Goal: Task Accomplishment & Management: Use online tool/utility

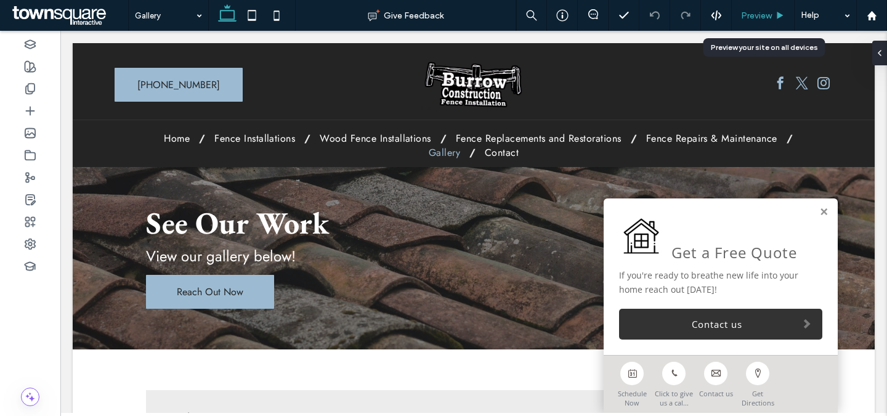
click at [761, 9] on div "Preview" at bounding box center [763, 15] width 63 height 31
click at [761, 14] on span "Preview" at bounding box center [756, 15] width 31 height 10
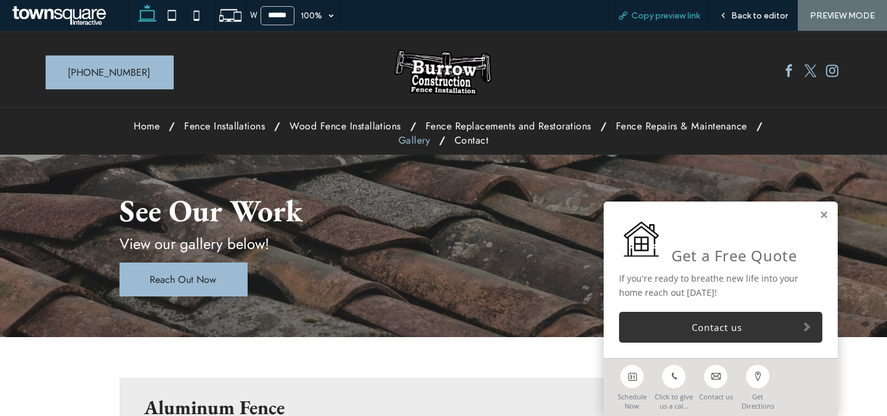
click at [672, 20] on span "Copy preview link" at bounding box center [665, 15] width 68 height 10
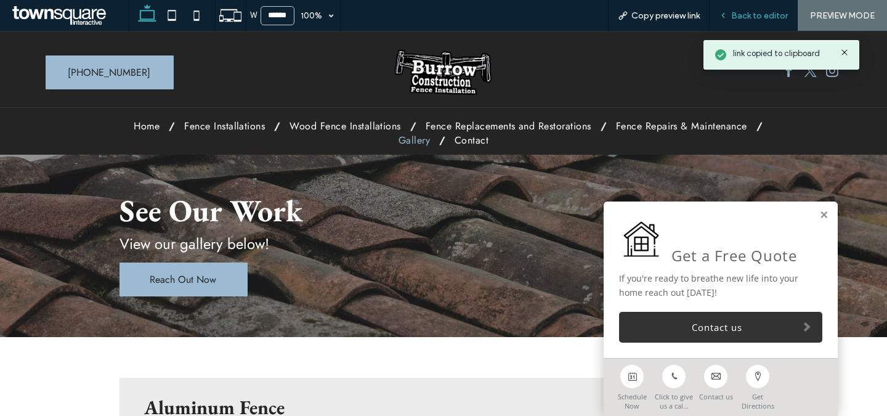
click at [740, 17] on span "Back to editor" at bounding box center [759, 15] width 57 height 10
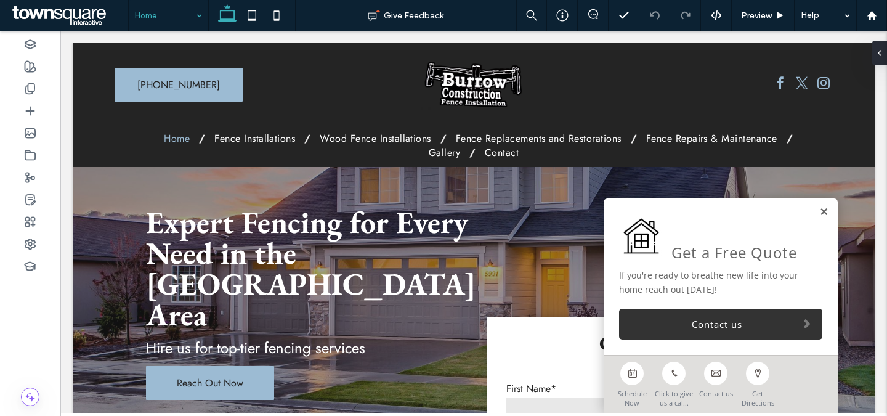
click at [822, 214] on link at bounding box center [823, 212] width 9 height 10
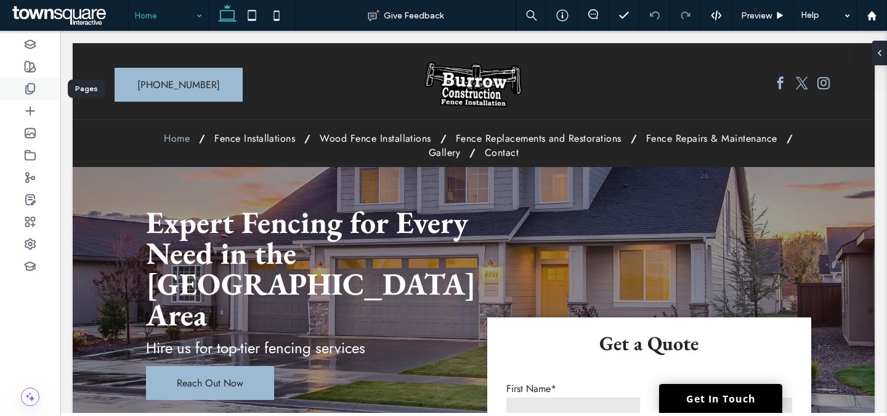
click at [33, 87] on icon at bounding box center [30, 89] width 12 height 12
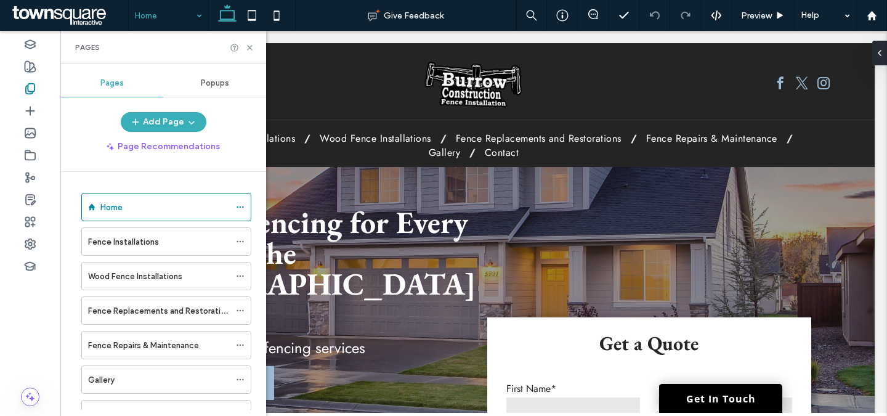
click at [206, 78] on span "Popups" at bounding box center [215, 83] width 28 height 10
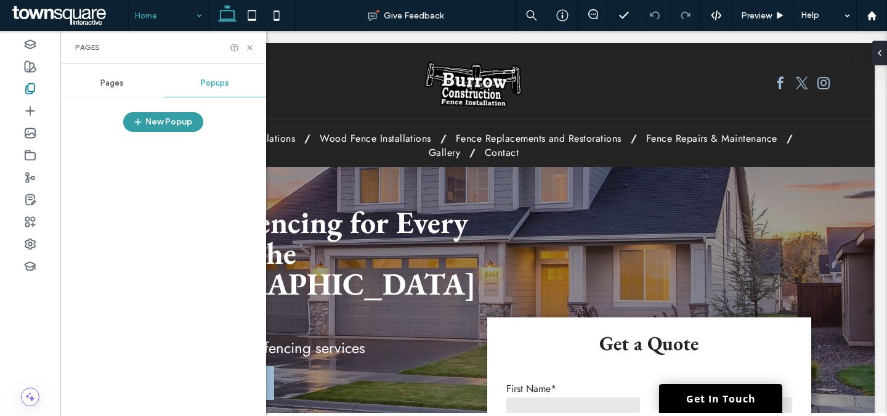
click at [168, 129] on button "New Popup" at bounding box center [163, 122] width 80 height 20
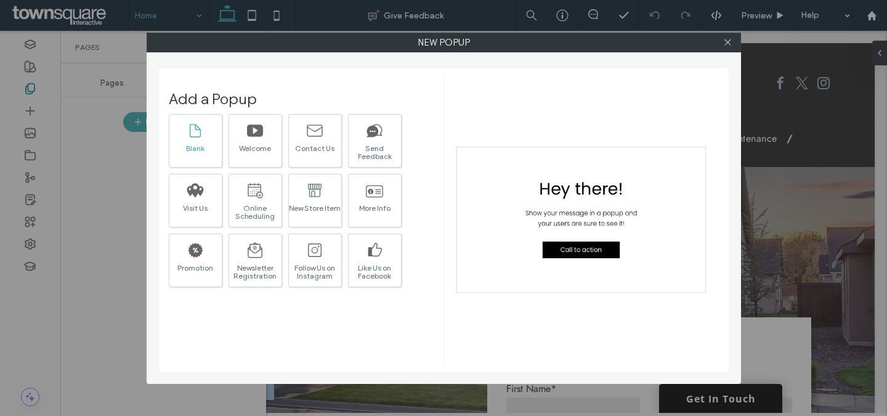
click at [203, 155] on div "Blank" at bounding box center [196, 141] width 54 height 54
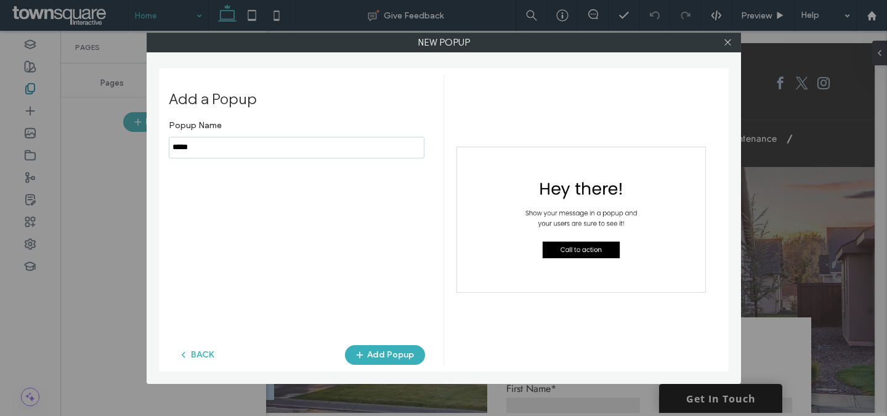
click at [276, 142] on input "notEmpty" at bounding box center [297, 148] width 256 height 22
paste input "**********"
type input "**********"
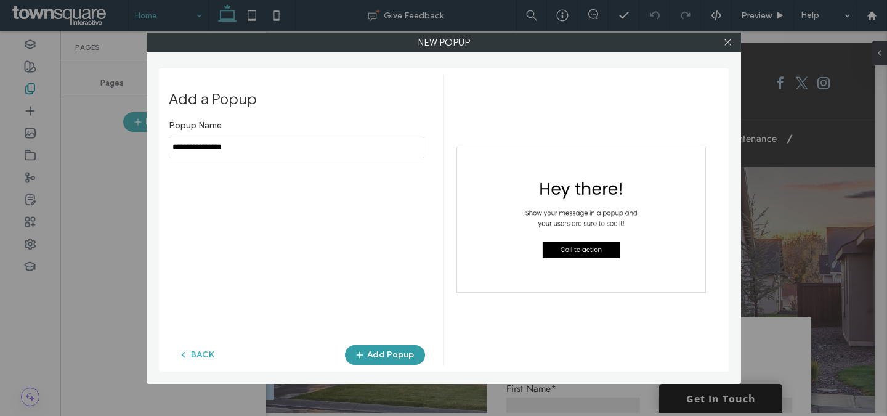
click at [382, 350] on button "Add Popup" at bounding box center [385, 355] width 80 height 20
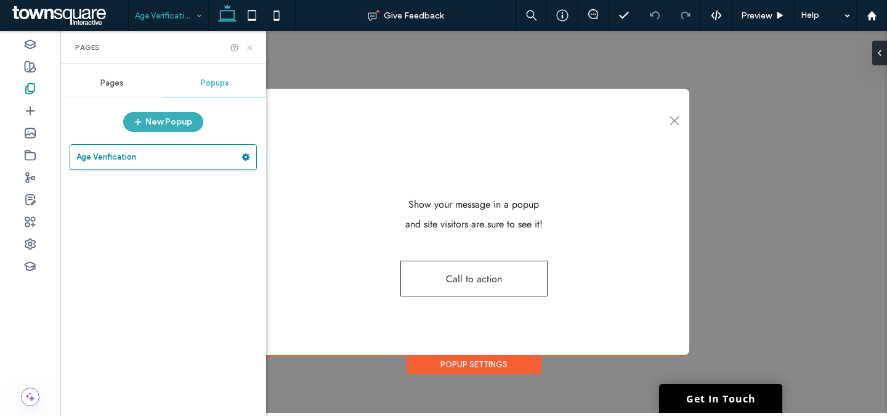
click at [250, 48] on icon at bounding box center [249, 47] width 9 height 9
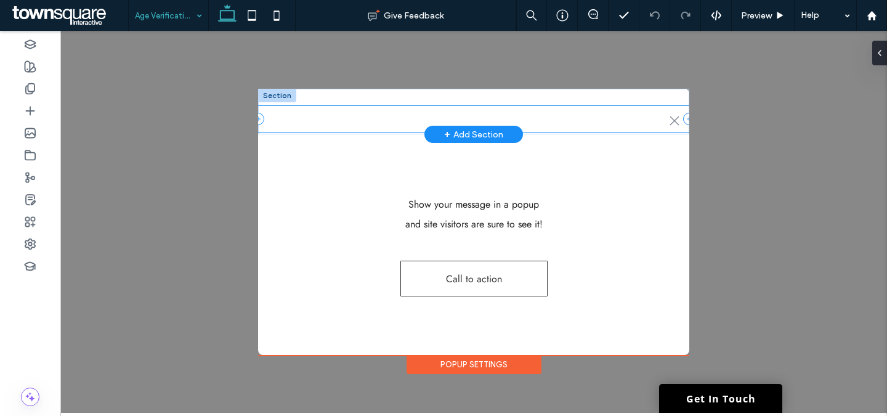
click at [262, 123] on icon at bounding box center [258, 119] width 12 height 12
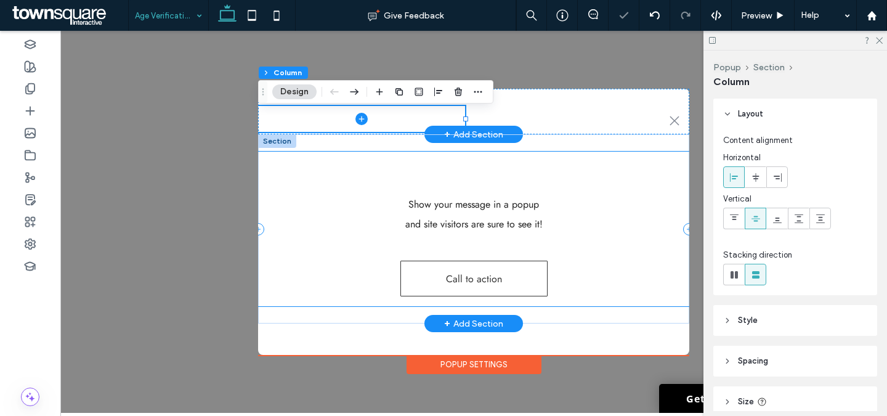
click at [320, 159] on div "Hey There! Show your message in a popup and site visitors are sure to see it! C…" at bounding box center [473, 229] width 431 height 155
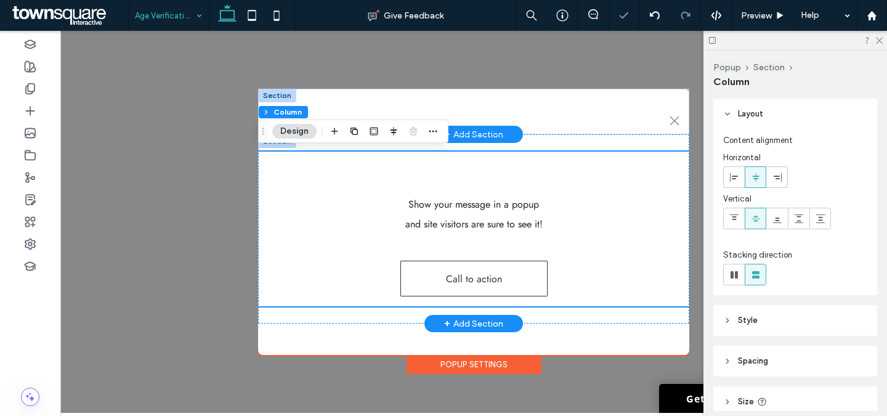
click at [281, 144] on div at bounding box center [277, 141] width 38 height 14
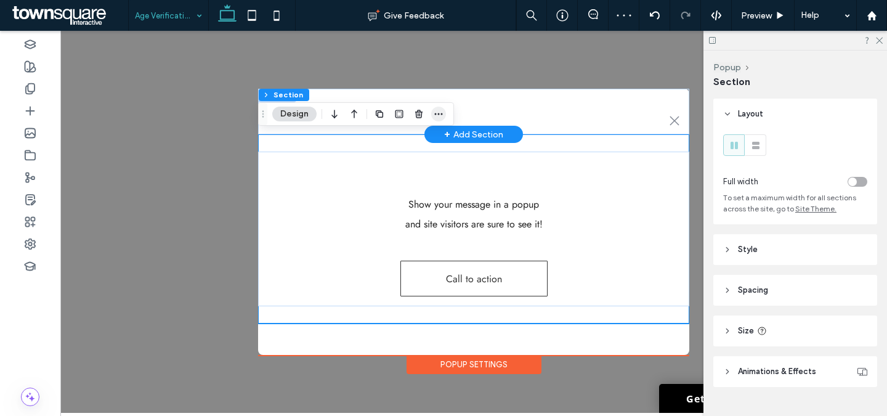
click at [437, 111] on icon "button" at bounding box center [439, 114] width 10 height 10
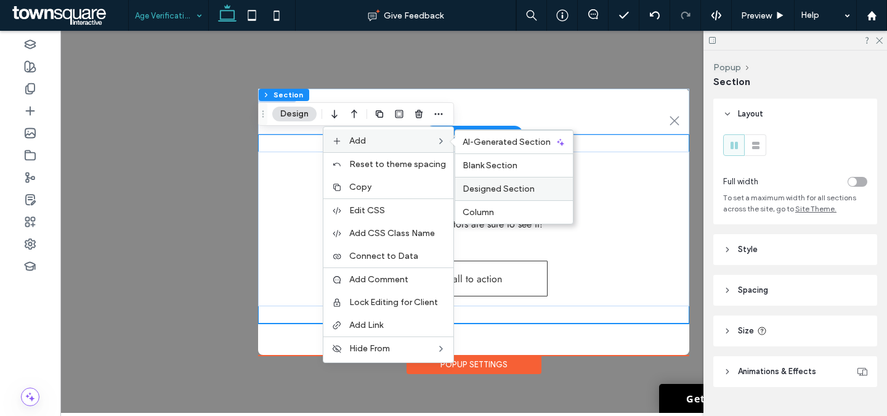
click at [490, 190] on span "Designed Section" at bounding box center [499, 189] width 72 height 10
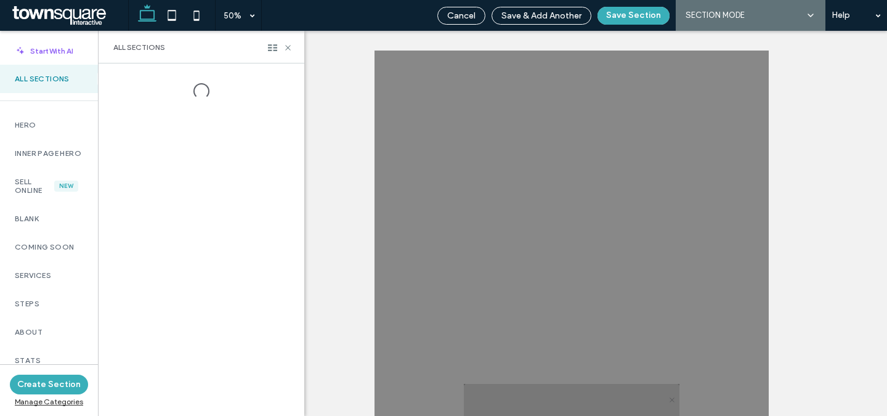
scroll to position [27, 0]
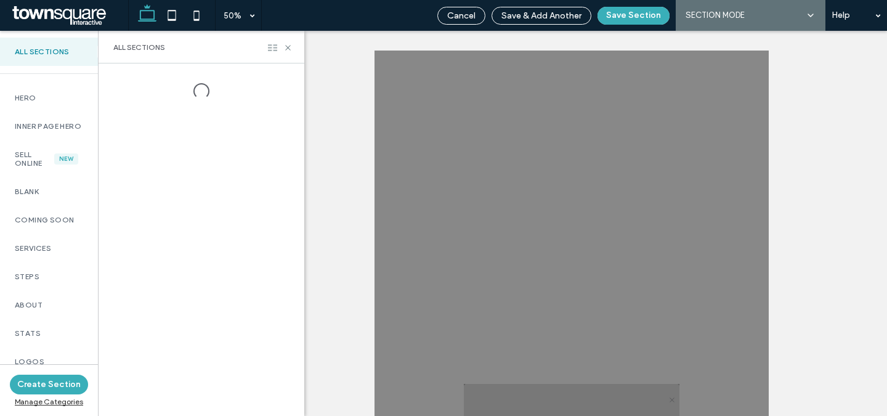
click at [275, 47] on use at bounding box center [272, 47] width 9 height 7
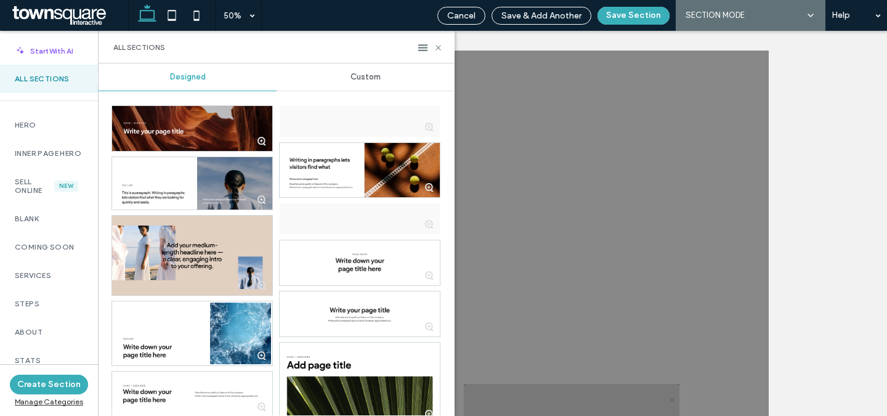
click at [345, 68] on div "Custom" at bounding box center [366, 76] width 178 height 27
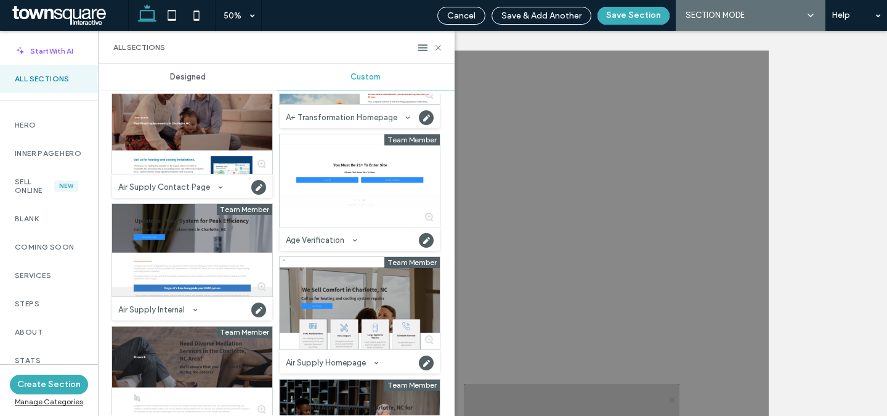
scroll to position [2371, 0]
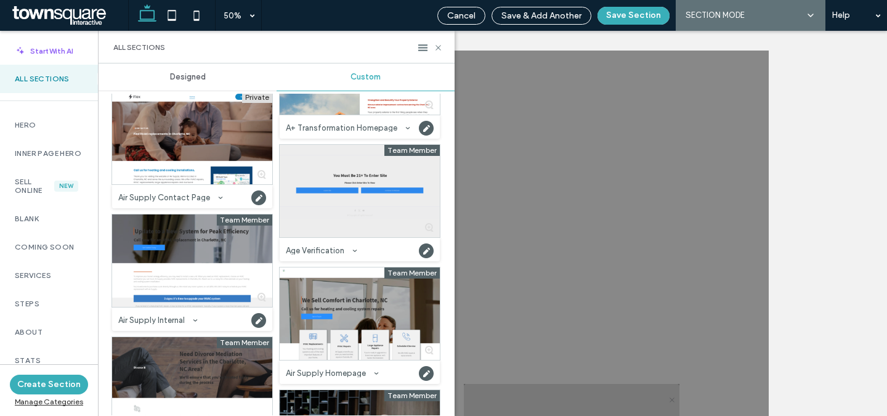
click at [364, 196] on div at bounding box center [360, 191] width 160 height 92
click at [352, 221] on div at bounding box center [360, 191] width 160 height 92
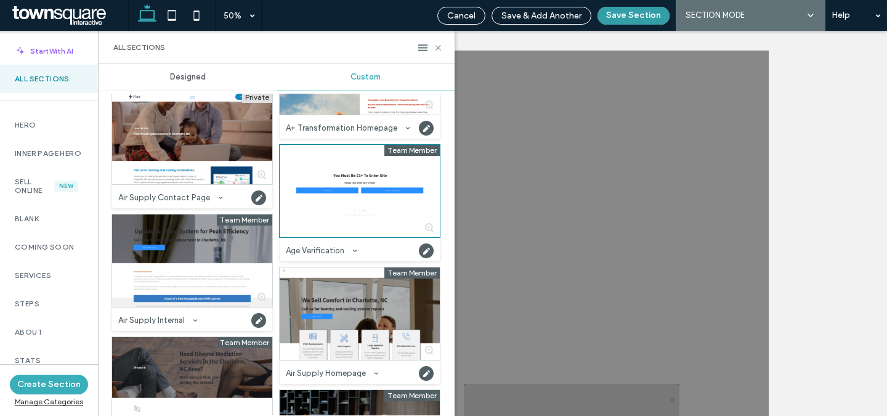
click at [647, 18] on button "Save Section" at bounding box center [633, 16] width 72 height 18
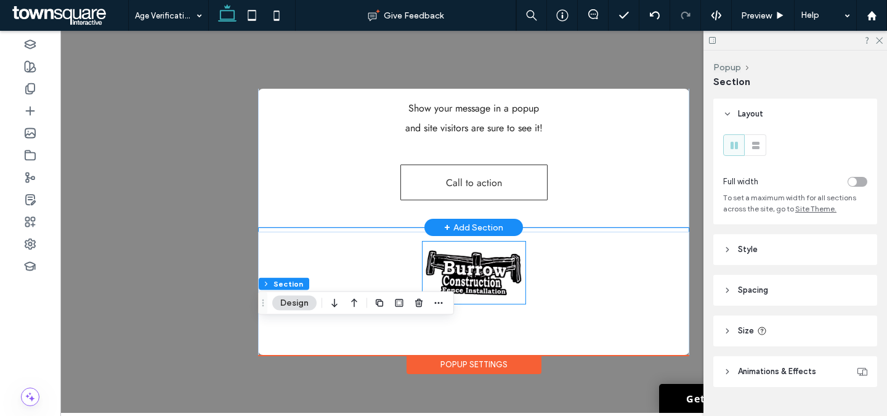
scroll to position [0, 0]
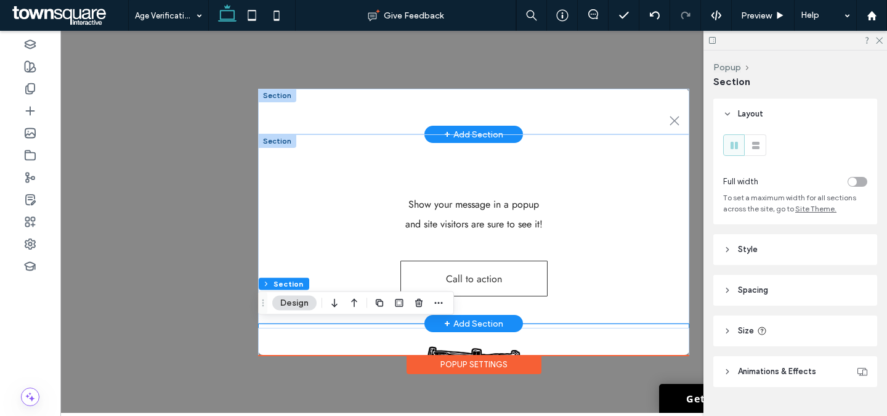
click at [285, 140] on div at bounding box center [277, 141] width 38 height 14
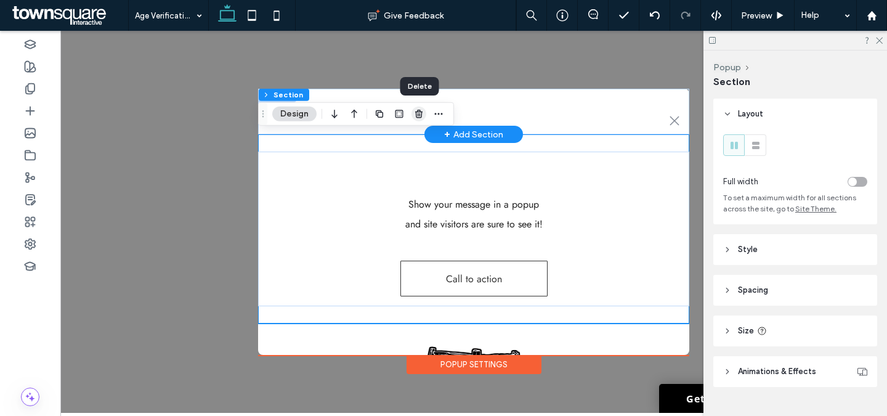
click at [417, 119] on span "button" at bounding box center [418, 114] width 15 height 15
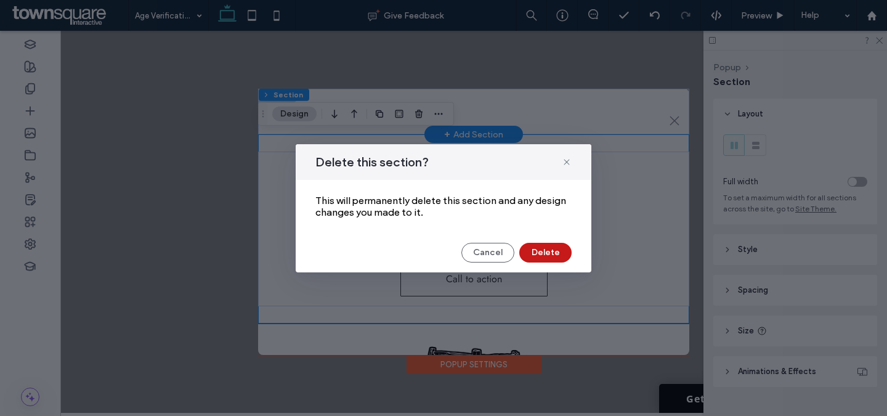
click at [541, 254] on button "Delete" at bounding box center [545, 253] width 52 height 20
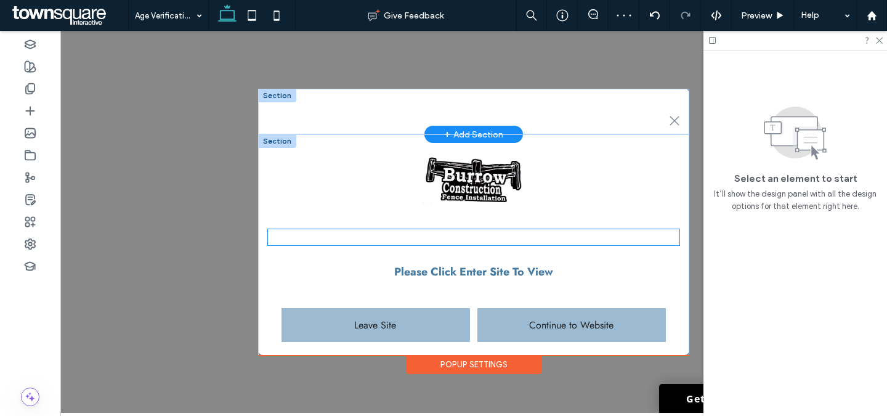
click at [505, 232] on span "You Must Be 21+ To Enter Site" at bounding box center [474, 237] width 187 height 22
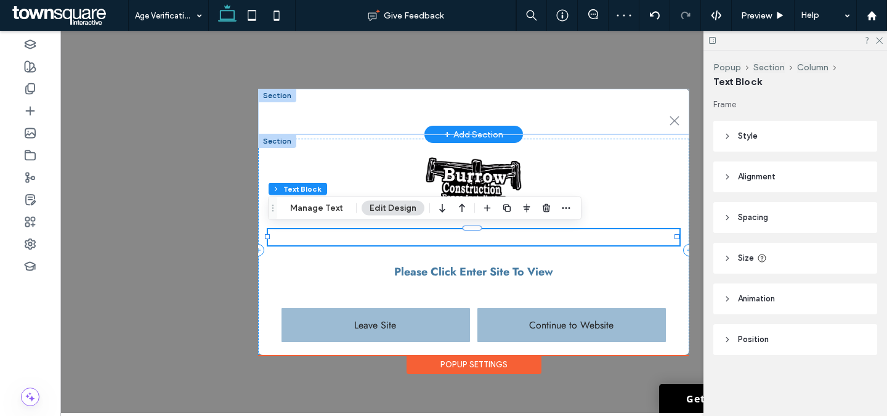
click at [505, 232] on span "You Must Be 21+ To Enter Site" at bounding box center [474, 237] width 187 height 22
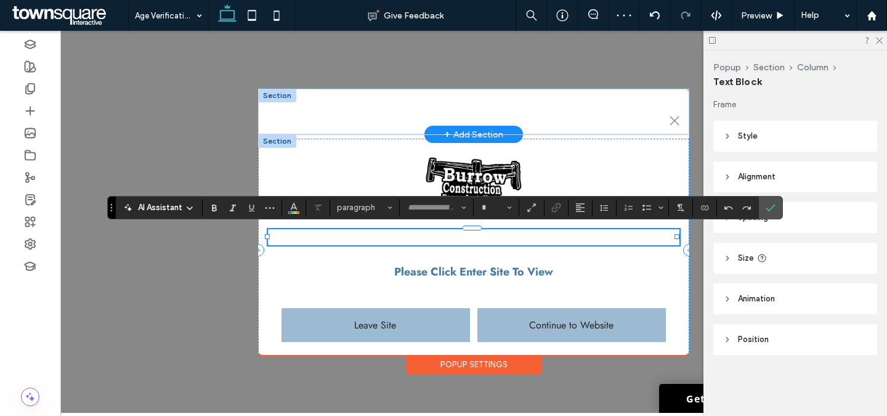
type input "****"
type input "**"
click at [505, 232] on span "**********" at bounding box center [474, 237] width 171 height 15
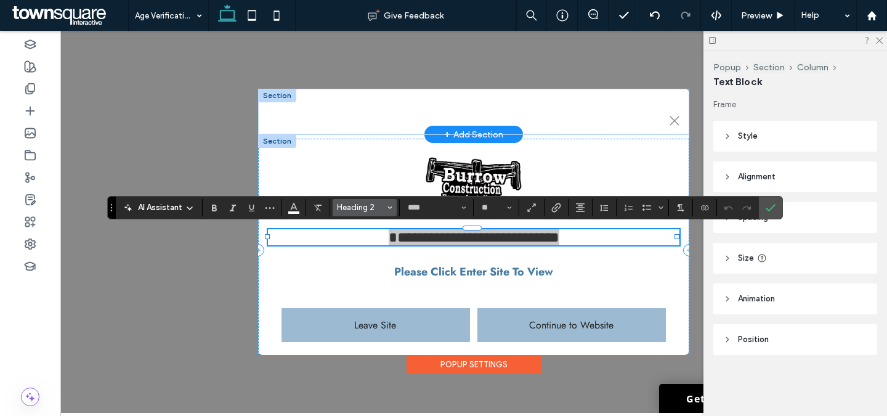
click at [350, 210] on span "Heading 2" at bounding box center [361, 207] width 48 height 9
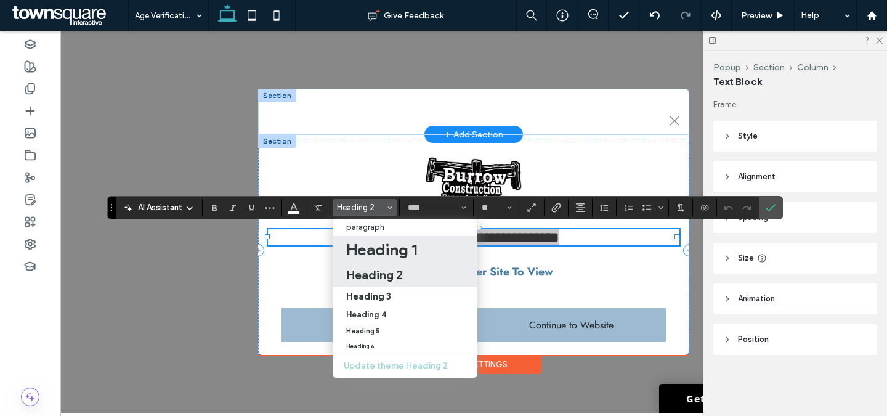
click at [372, 247] on h1 "Heading 1" at bounding box center [381, 250] width 71 height 20
type input "**********"
type input "**"
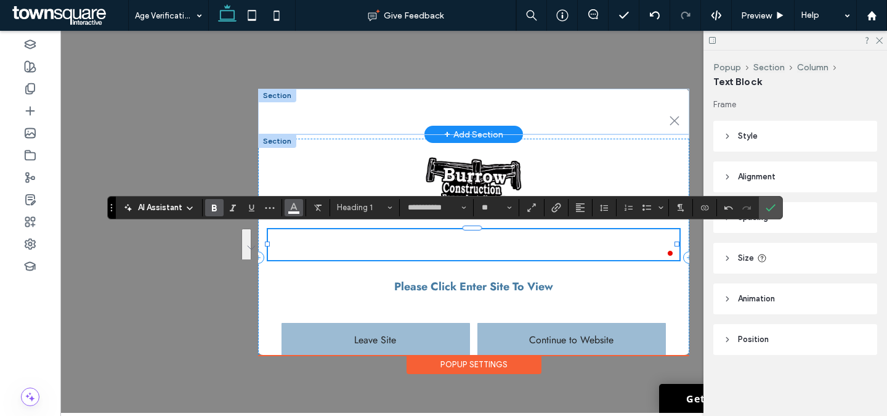
click at [293, 208] on use "Color" at bounding box center [294, 206] width 7 height 7
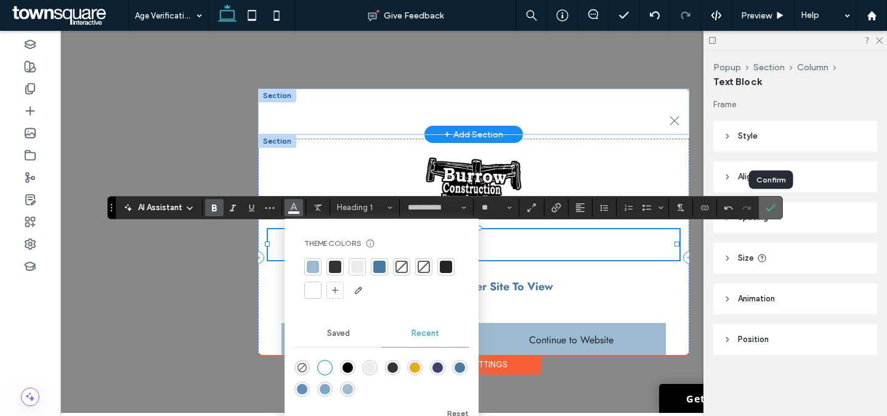
click at [766, 208] on use "Confirm" at bounding box center [771, 207] width 10 height 7
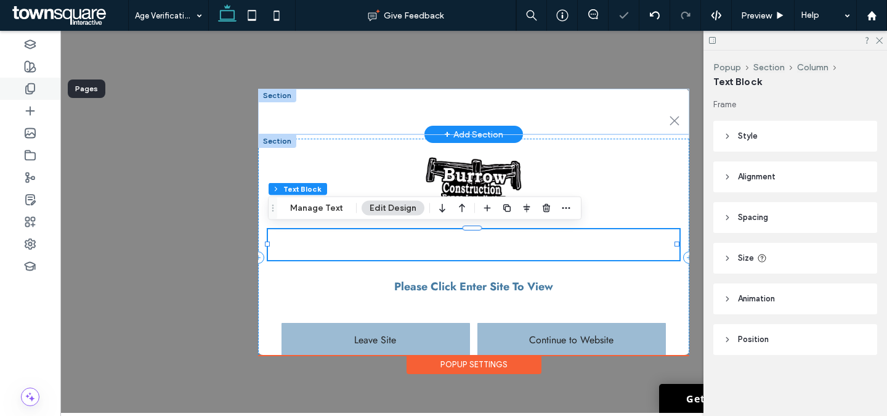
click at [33, 86] on icon at bounding box center [30, 89] width 12 height 12
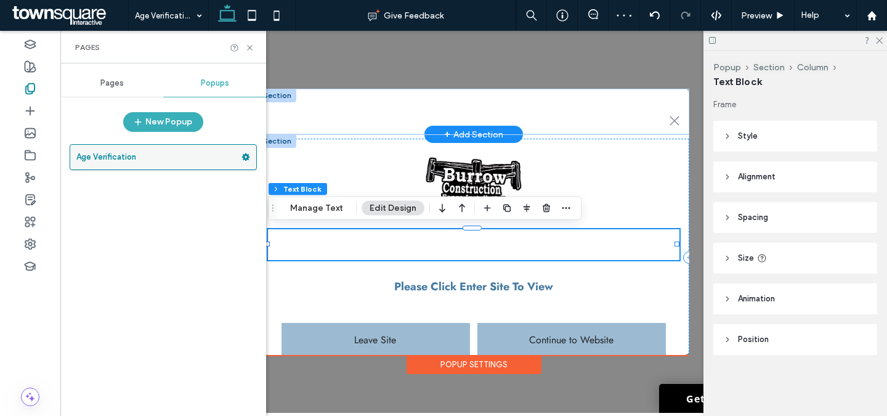
click at [246, 156] on icon at bounding box center [245, 157] width 9 height 9
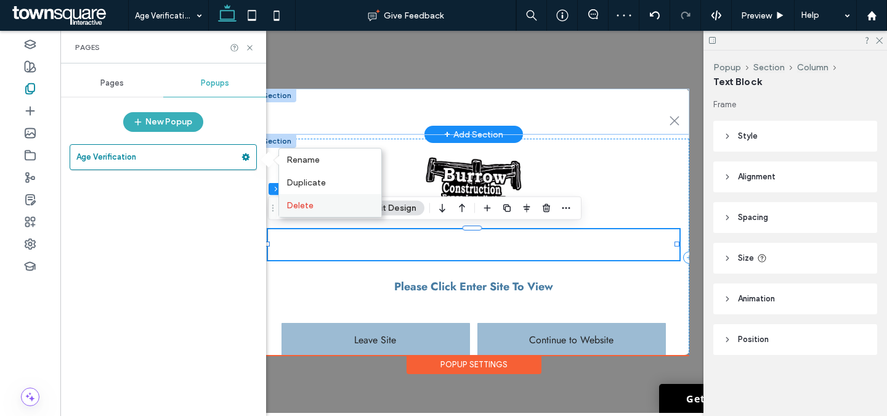
click at [301, 205] on span "Delete" at bounding box center [299, 205] width 27 height 10
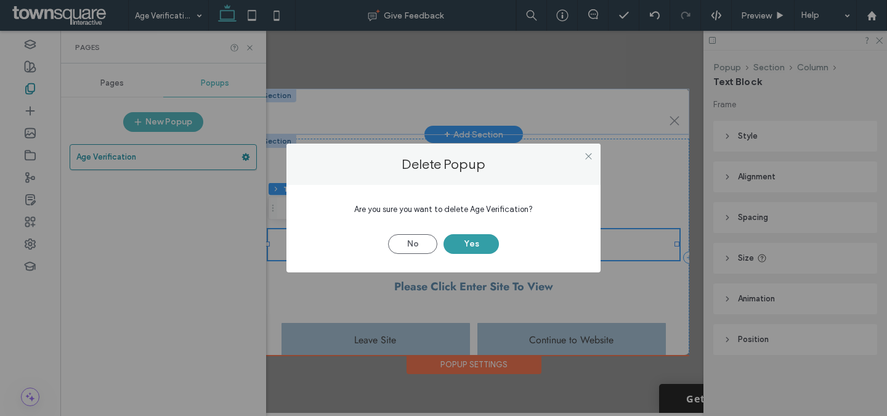
click at [481, 243] on button "Yes" at bounding box center [470, 244] width 55 height 20
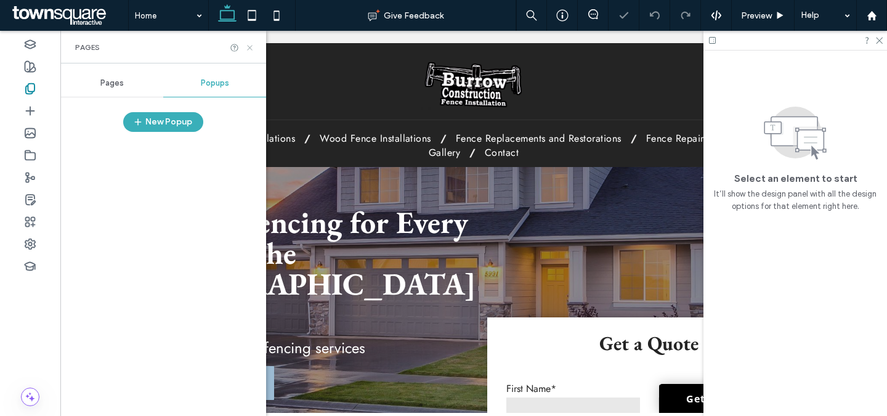
click at [248, 49] on use at bounding box center [249, 47] width 5 height 5
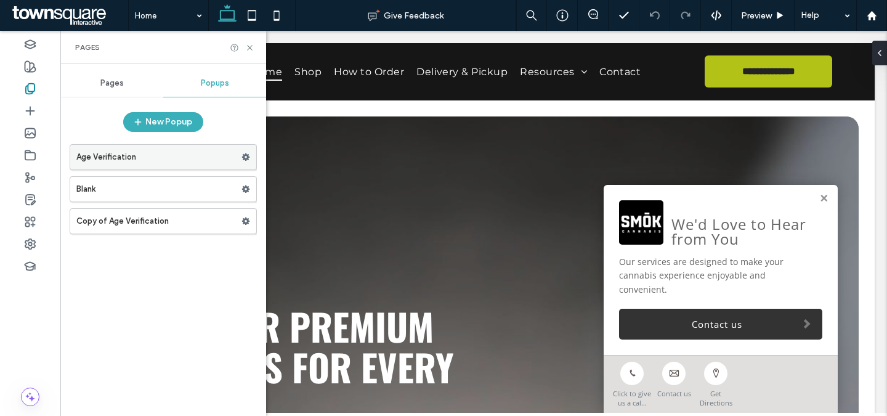
click at [166, 156] on label "Age Verification" at bounding box center [158, 157] width 165 height 25
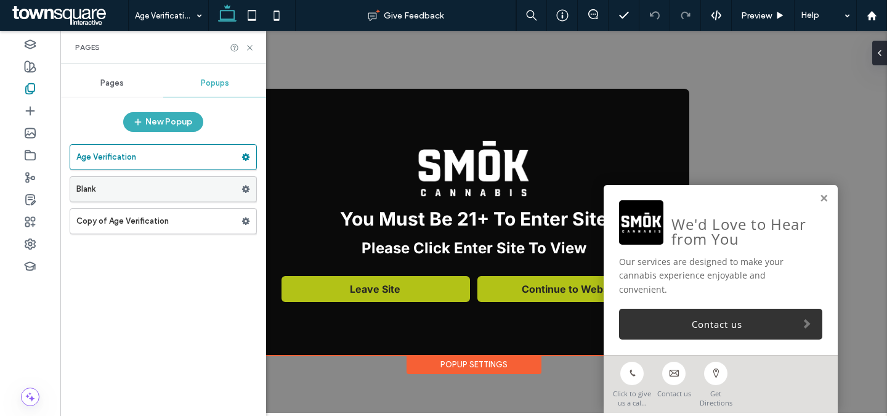
click at [162, 195] on label "Blank" at bounding box center [158, 189] width 165 height 25
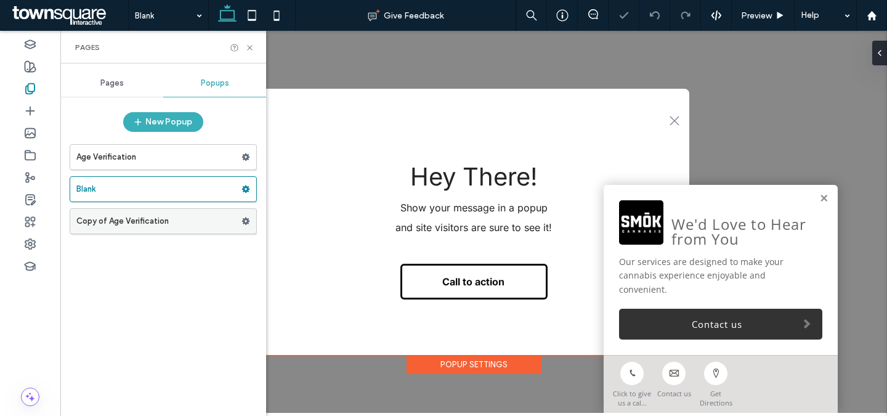
click at [161, 226] on label "Copy of Age Verification" at bounding box center [158, 221] width 165 height 25
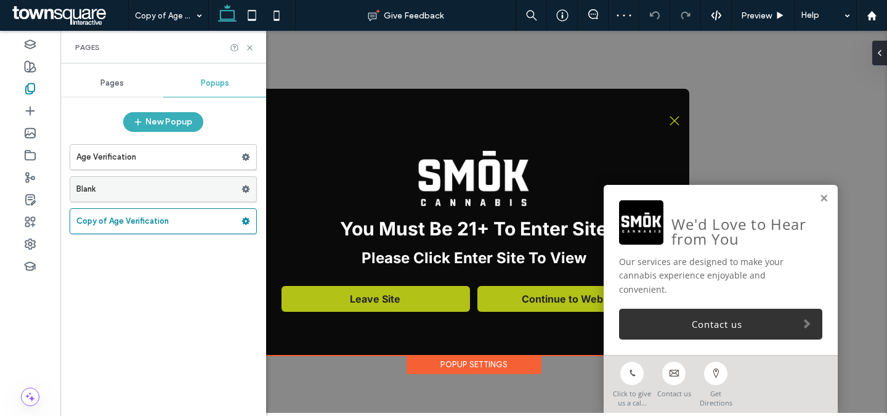
click at [171, 195] on label "Blank" at bounding box center [158, 189] width 165 height 25
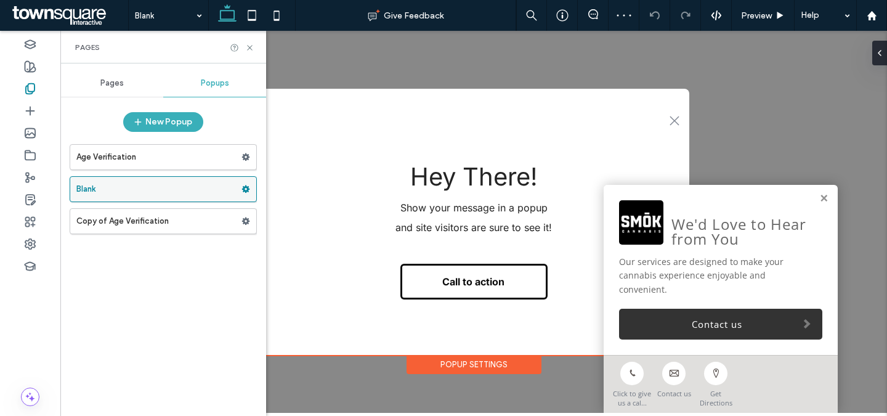
click at [245, 186] on use at bounding box center [246, 188] width 8 height 7
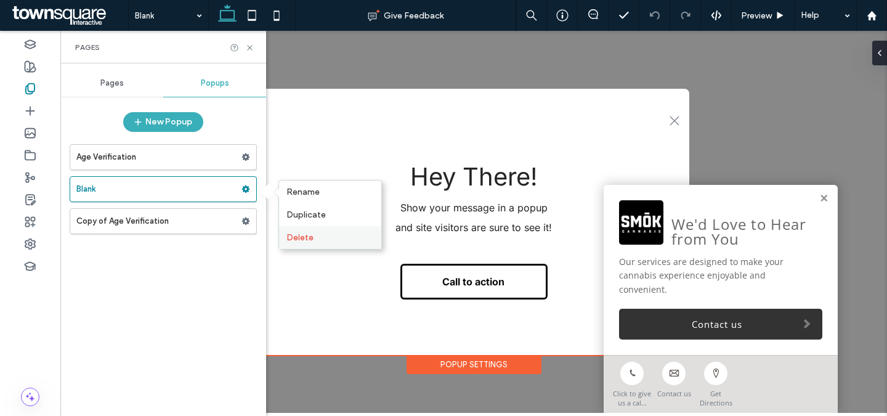
click at [296, 232] on span "Delete" at bounding box center [299, 237] width 27 height 10
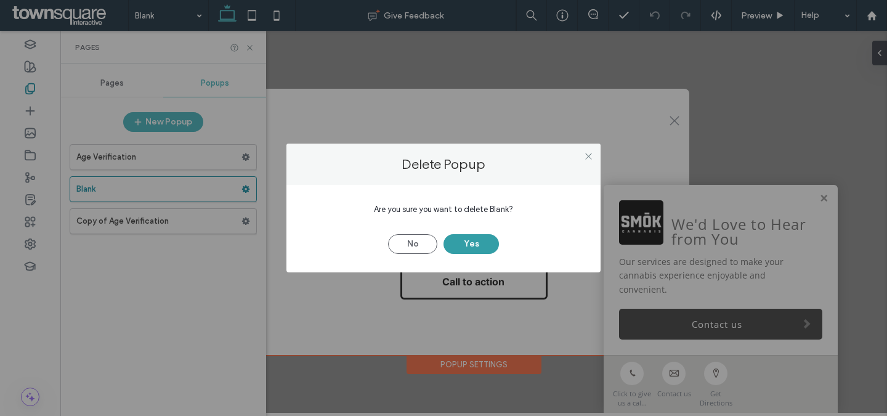
click at [461, 240] on button "Yes" at bounding box center [470, 244] width 55 height 20
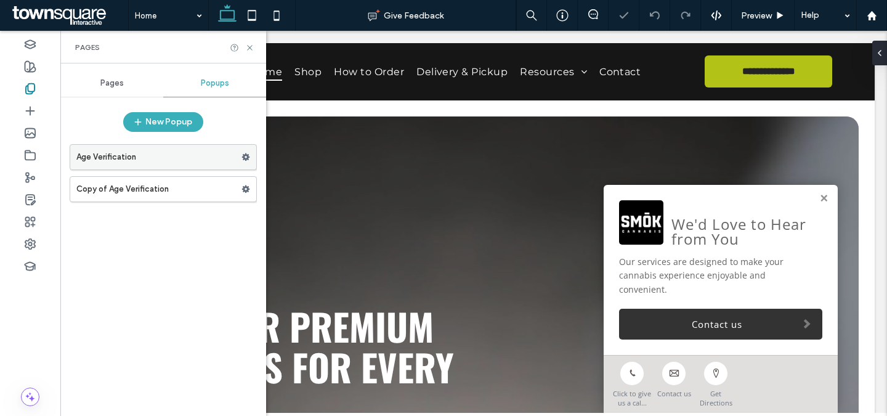
click at [249, 155] on icon at bounding box center [245, 157] width 9 height 9
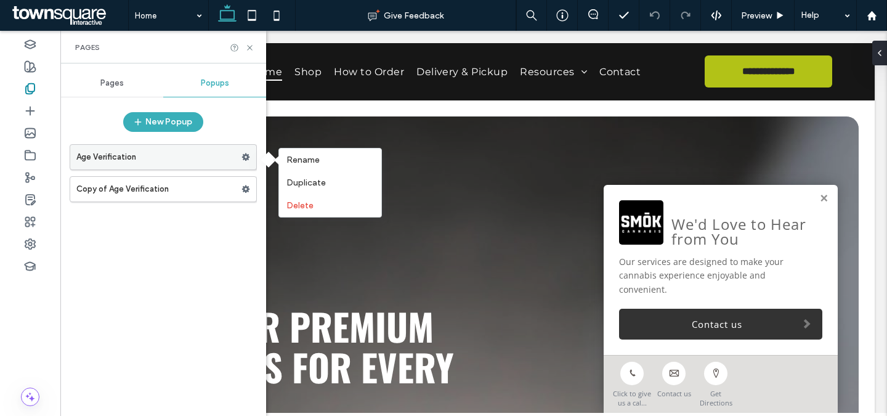
click at [180, 162] on label "Age Verification" at bounding box center [158, 157] width 165 height 25
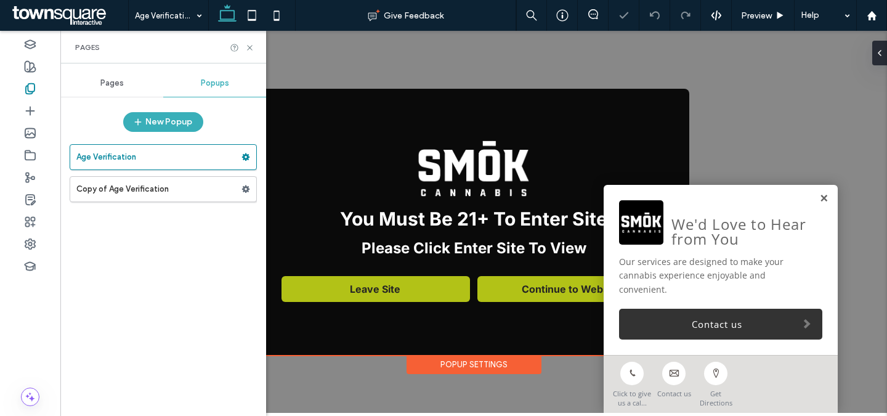
click at [825, 204] on link at bounding box center [823, 198] width 9 height 10
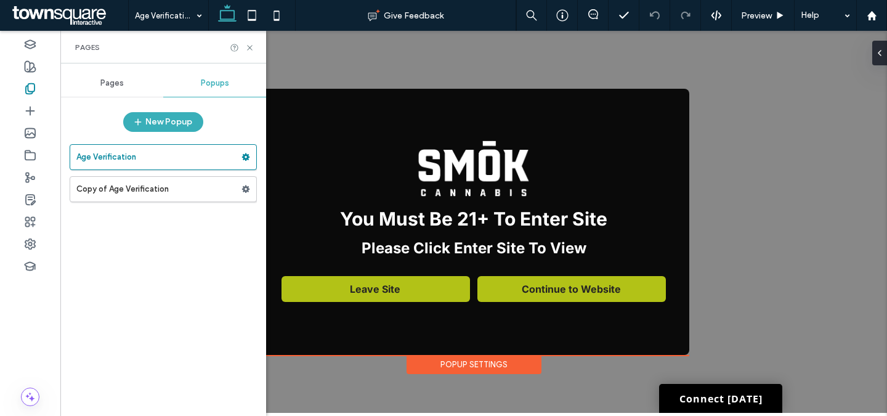
click at [458, 367] on div "Popup Settings" at bounding box center [474, 364] width 135 height 19
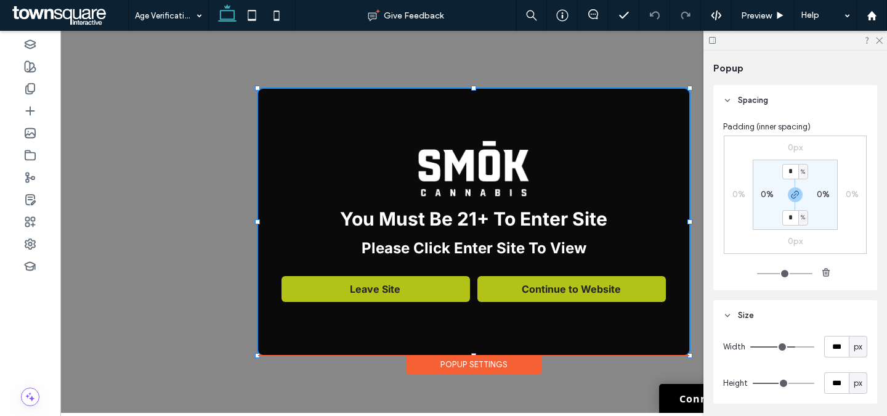
scroll to position [123, 0]
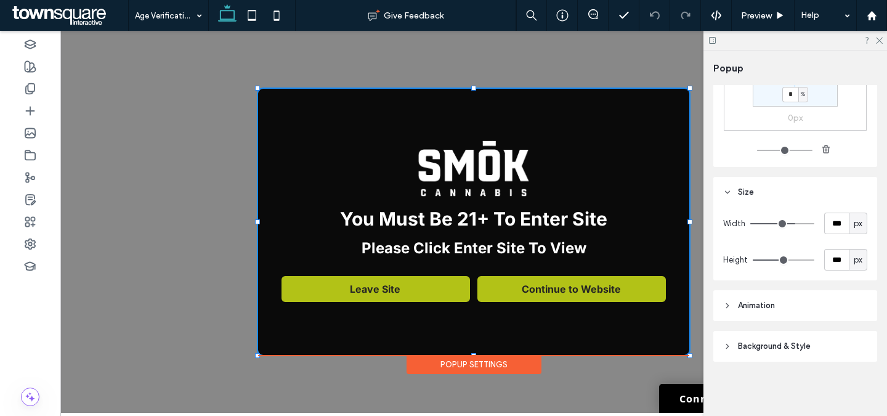
click at [790, 342] on span "Background & Style" at bounding box center [774, 346] width 73 height 12
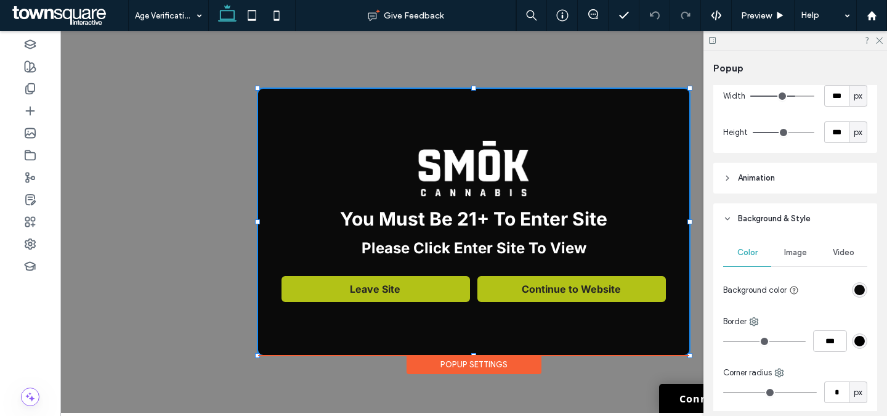
scroll to position [338, 0]
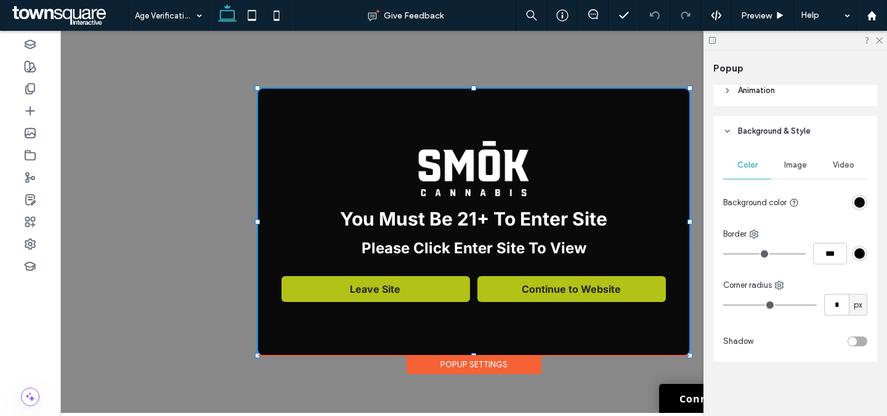
click at [200, 90] on div "You Must Be 21+ To Enter Site Please Click Enter Site To View Leave Site Contin…" at bounding box center [473, 222] width 827 height 382
click at [878, 40] on icon at bounding box center [879, 40] width 8 height 8
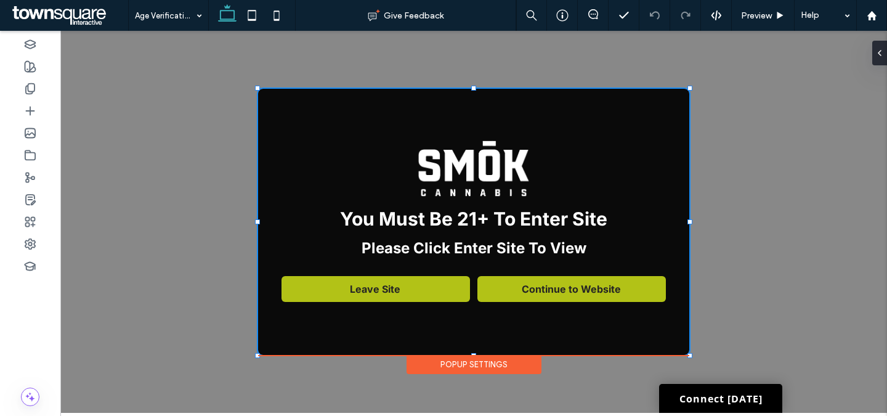
click at [755, 132] on div "You Must Be 21+ To Enter Site Please Click Enter Site To View Leave Site Contin…" at bounding box center [473, 222] width 827 height 382
click at [754, 15] on span "Preview" at bounding box center [756, 15] width 31 height 10
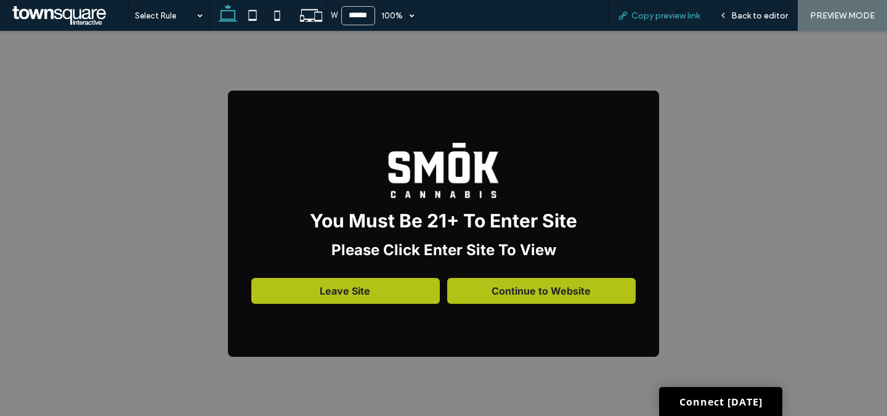
click at [662, 20] on div "Copy preview link" at bounding box center [659, 15] width 102 height 31
click at [689, 24] on div "Copy preview link" at bounding box center [659, 15] width 102 height 31
click at [675, 17] on span "Copy preview link" at bounding box center [665, 15] width 68 height 10
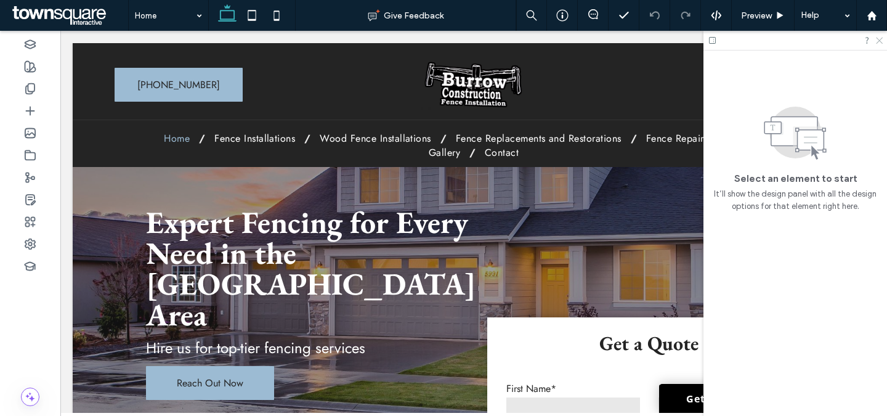
click at [876, 42] on use at bounding box center [879, 41] width 7 height 7
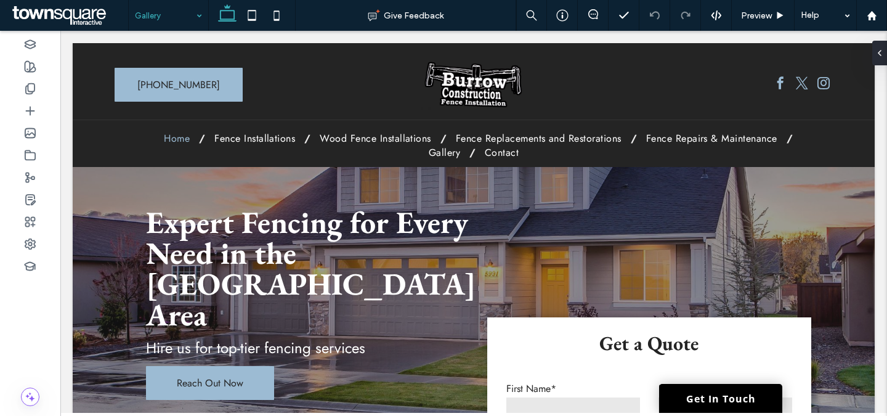
drag, startPoint x: 183, startPoint y: 158, endPoint x: 200, endPoint y: 158, distance: 16.6
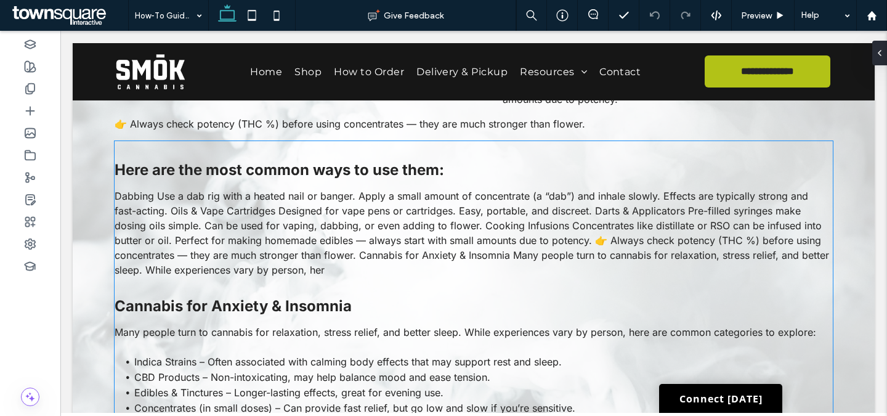
scroll to position [668, 0]
click at [235, 283] on div "Here are the most common ways to use them: Dabbing Use a dab rig with a heated …" at bounding box center [474, 297] width 718 height 314
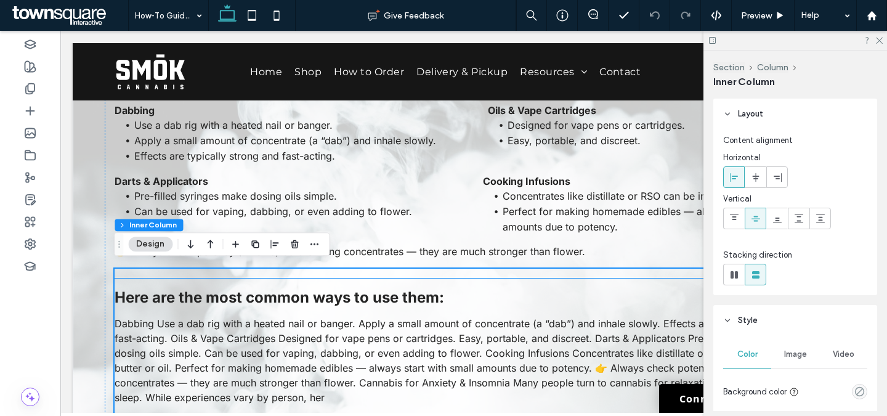
scroll to position [598, 0]
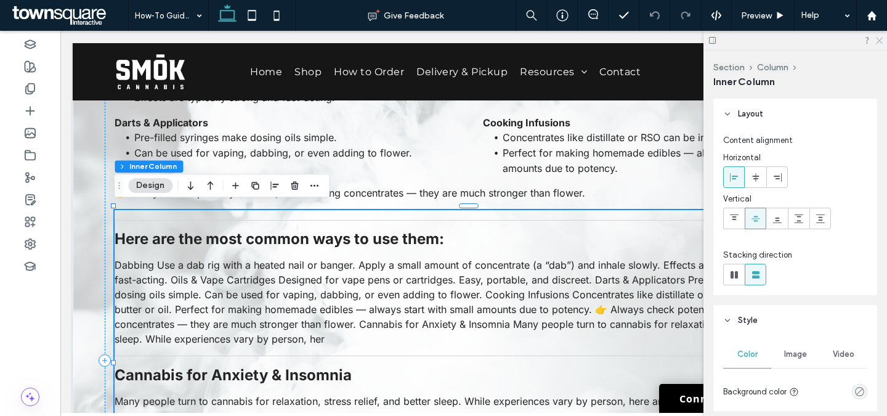
click at [879, 42] on icon at bounding box center [879, 40] width 8 height 8
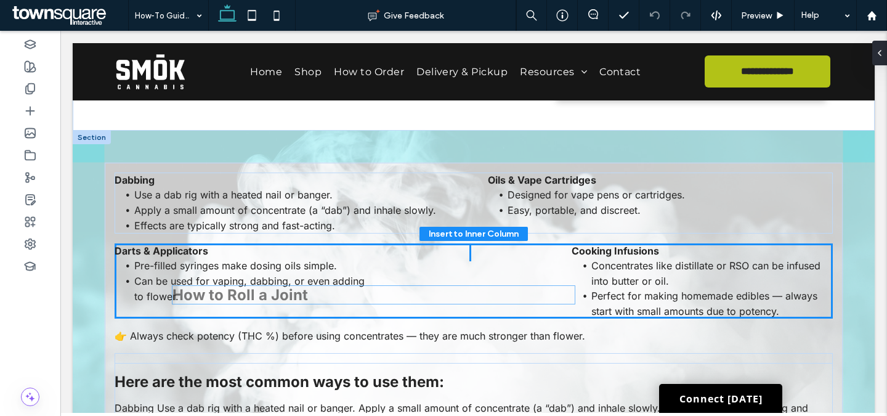
scroll to position [680, 0]
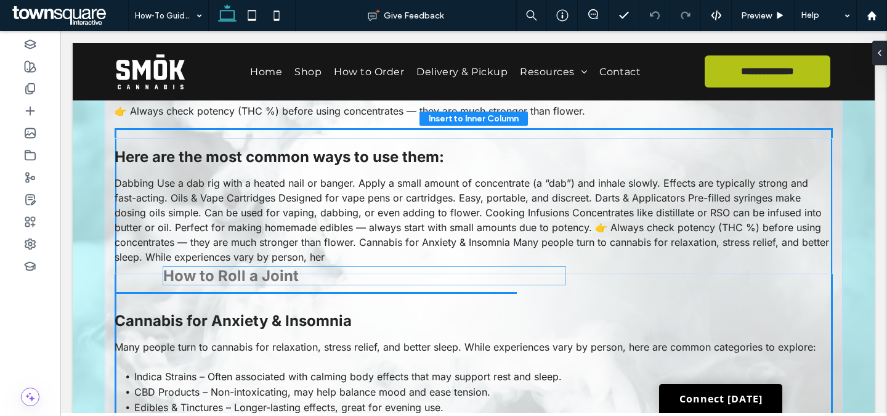
drag, startPoint x: 241, startPoint y: 137, endPoint x: 329, endPoint y: 325, distance: 207.5
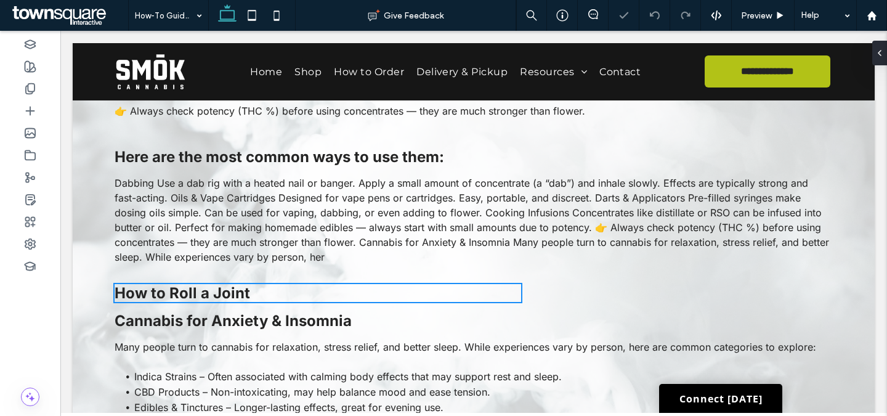
type input "**"
type input "****"
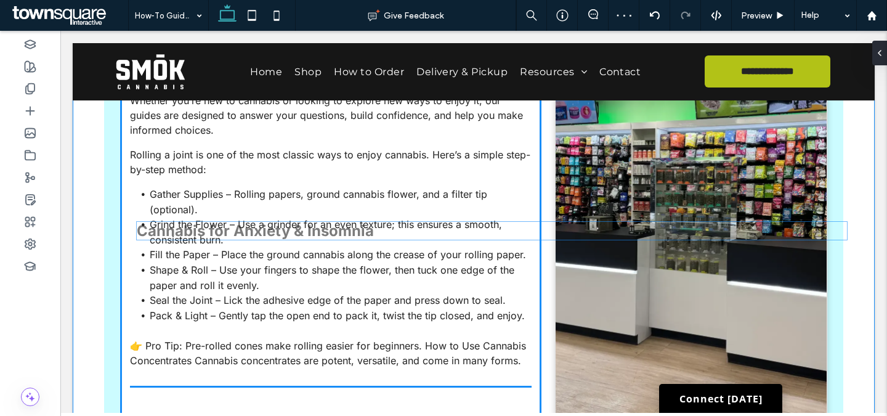
scroll to position [149, 0]
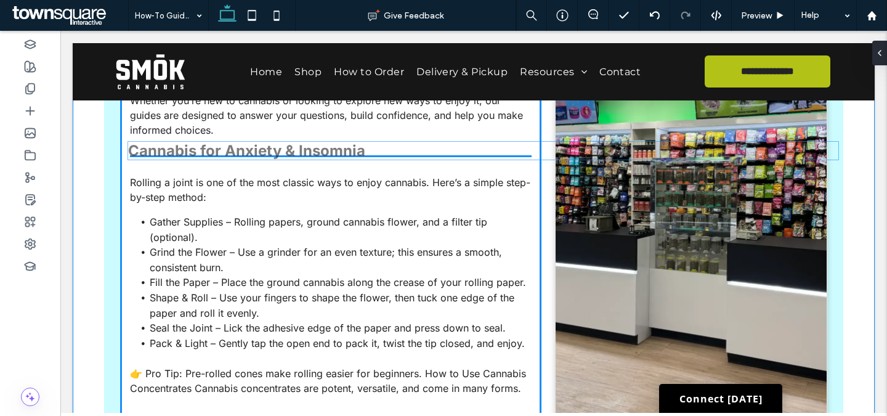
drag, startPoint x: 257, startPoint y: 317, endPoint x: 271, endPoint y: 152, distance: 165.7
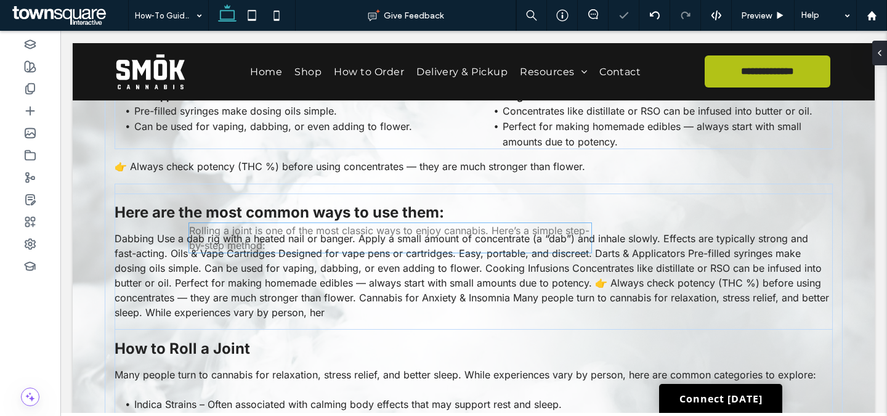
scroll to position [731, 0]
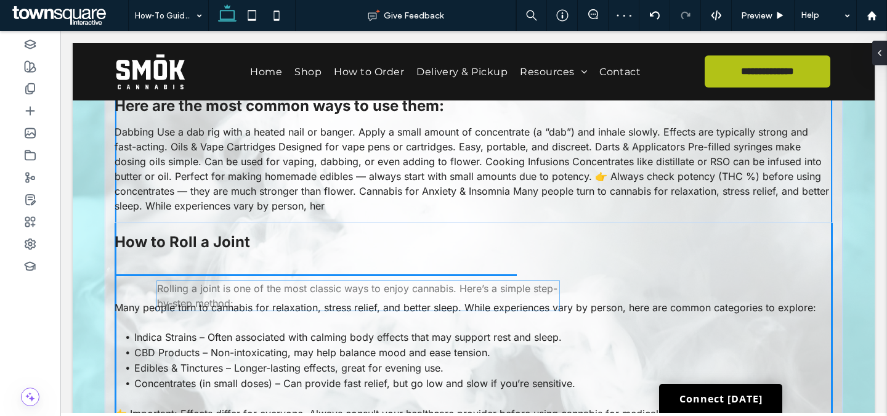
drag, startPoint x: 192, startPoint y: 171, endPoint x: 224, endPoint y: 283, distance: 116.6
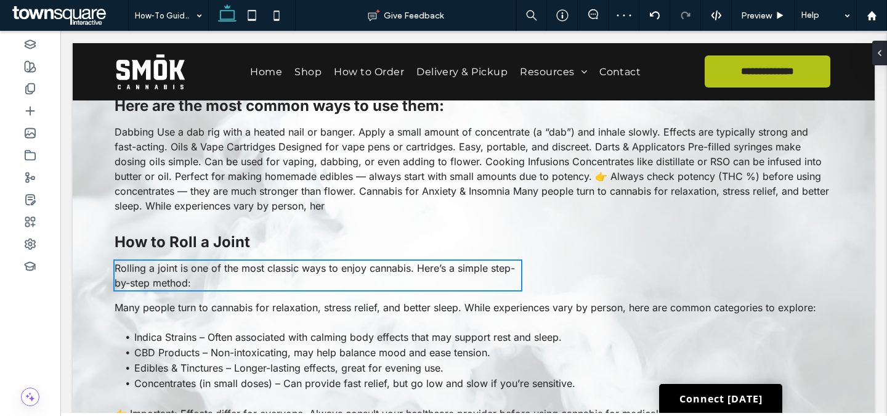
type input "**"
type input "****"
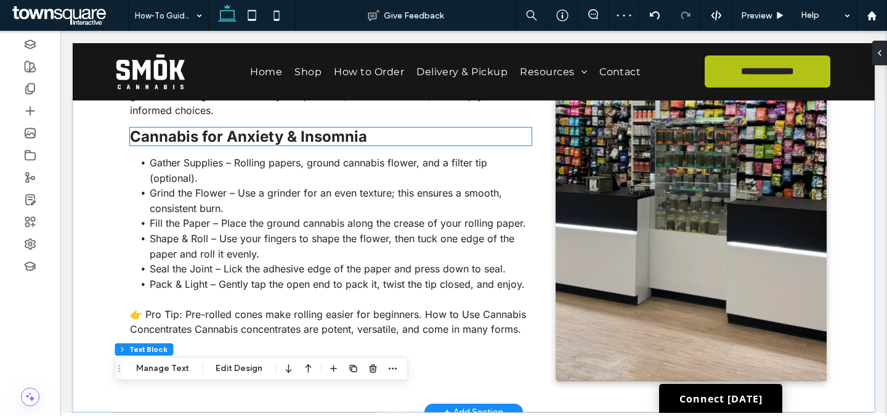
scroll to position [0, 0]
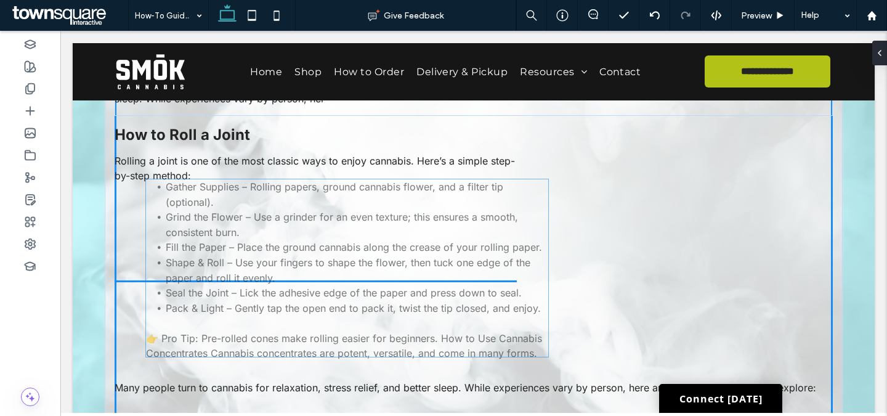
drag, startPoint x: 240, startPoint y: 201, endPoint x: 320, endPoint y: 259, distance: 97.9
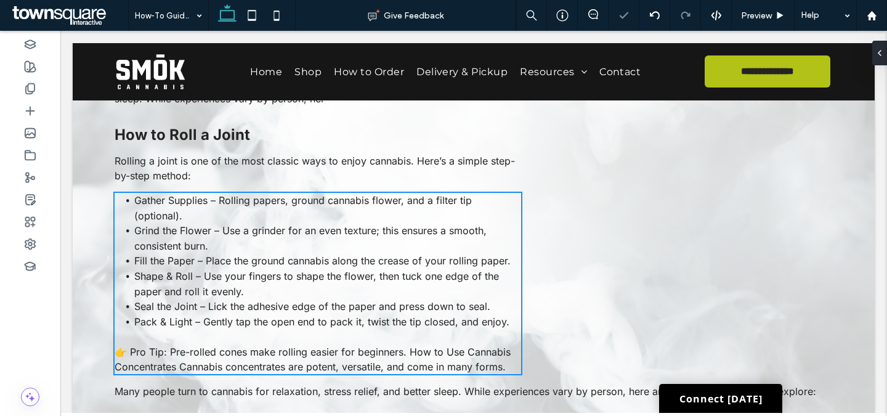
type input "**"
type input "****"
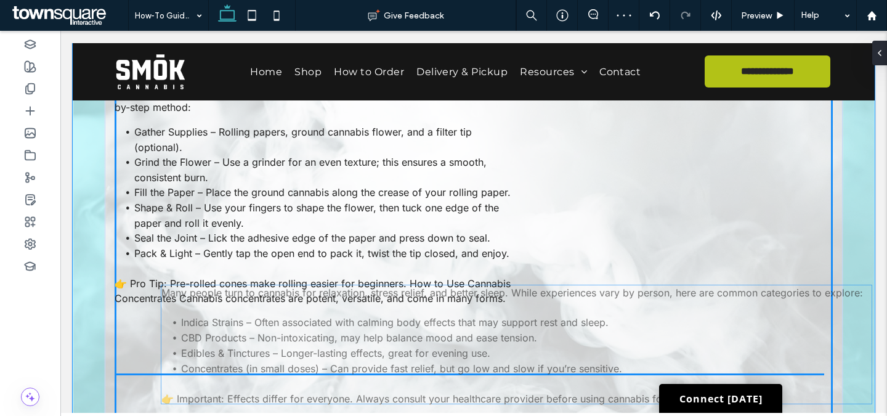
scroll to position [63, 0]
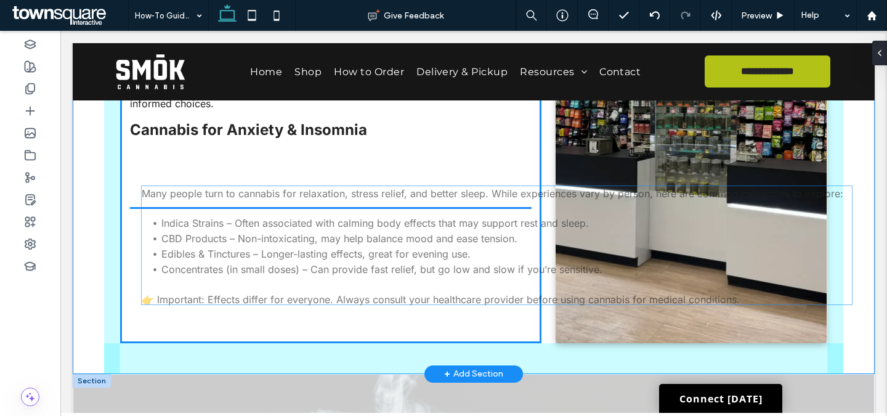
drag, startPoint x: 328, startPoint y: 333, endPoint x: 356, endPoint y: 210, distance: 125.7
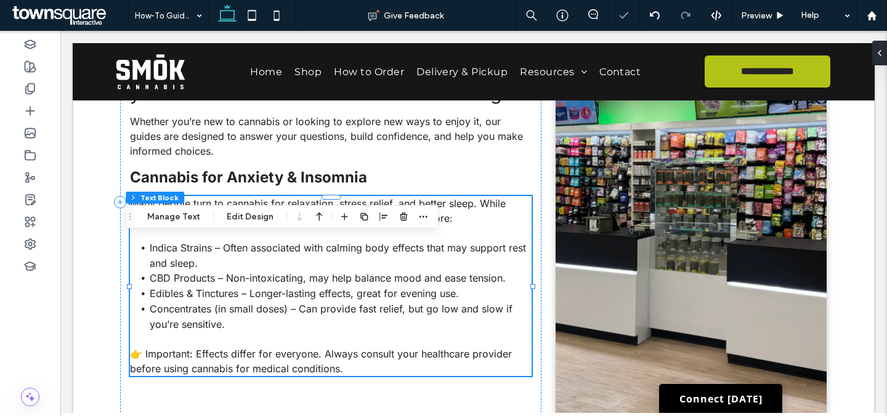
scroll to position [86, 0]
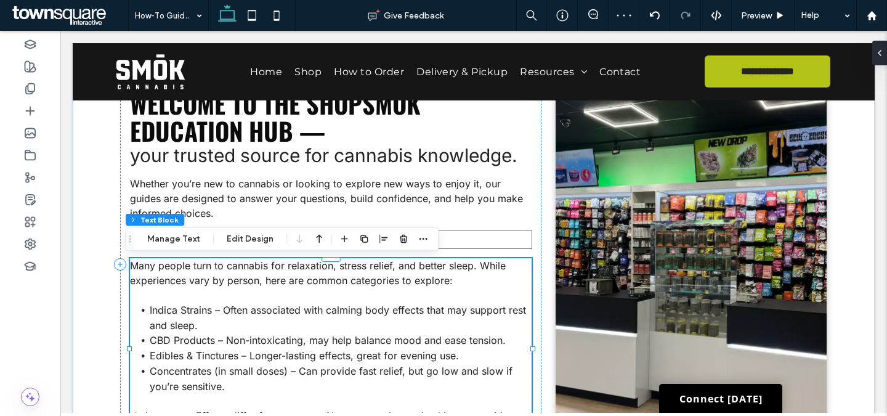
click at [469, 232] on h4 "Cannabis for Anxiety & Insomnia" at bounding box center [331, 239] width 402 height 18
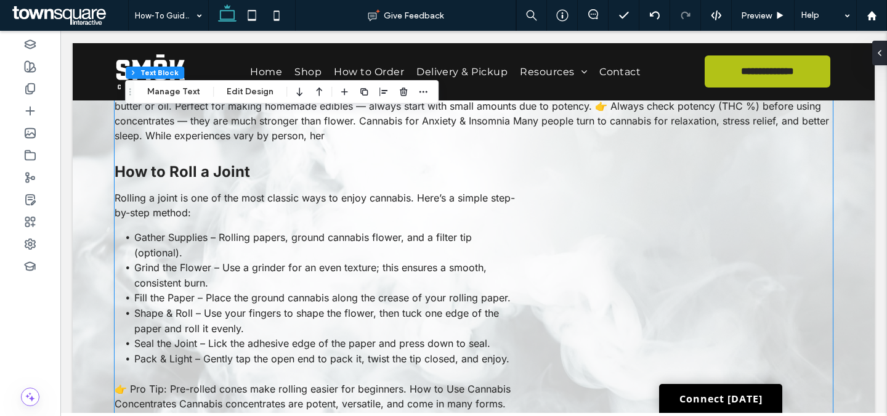
scroll to position [793, 0]
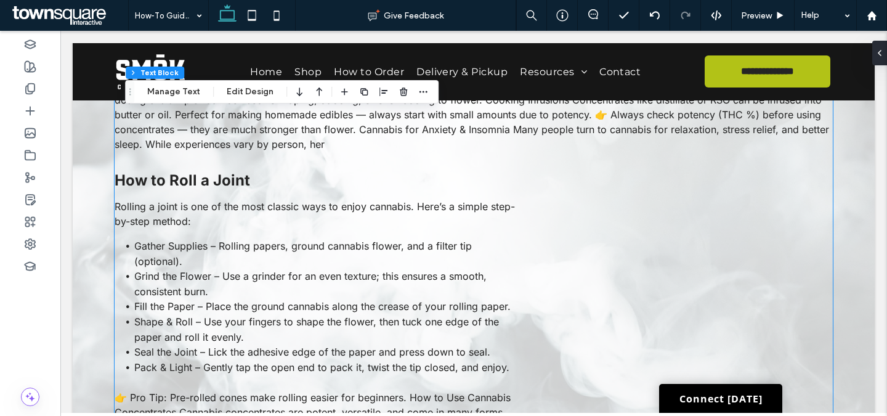
click at [477, 215] on p "Rolling a joint is one of the most classic ways to enjoy cannabis. Here’s a sim…" at bounding box center [318, 214] width 407 height 30
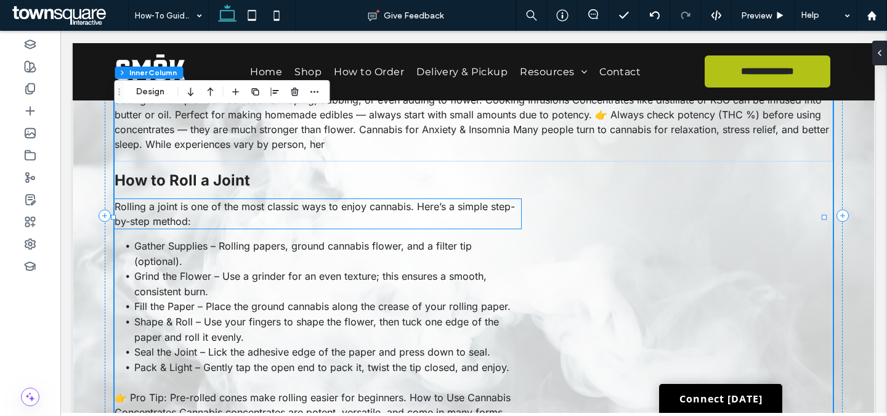
click at [469, 206] on span "Rolling a joint is one of the most classic ways to enjoy cannabis. Here’s a sim…" at bounding box center [315, 213] width 400 height 27
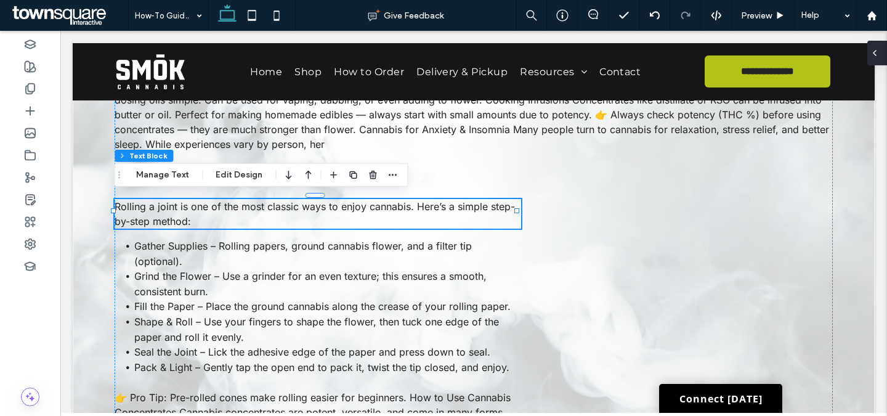
click at [880, 59] on div at bounding box center [877, 53] width 20 height 25
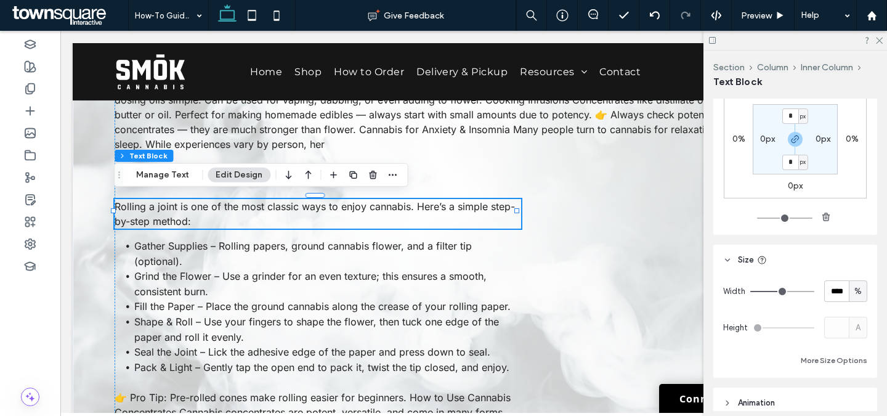
scroll to position [306, 0]
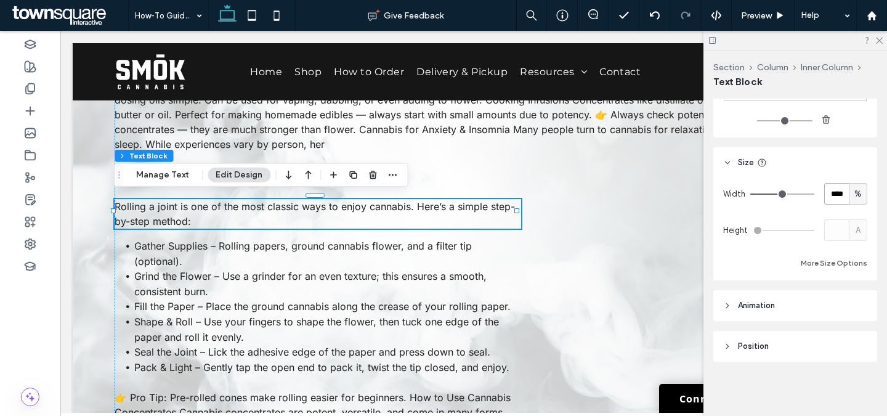
click at [840, 195] on input "****" at bounding box center [836, 194] width 25 height 22
type input "***"
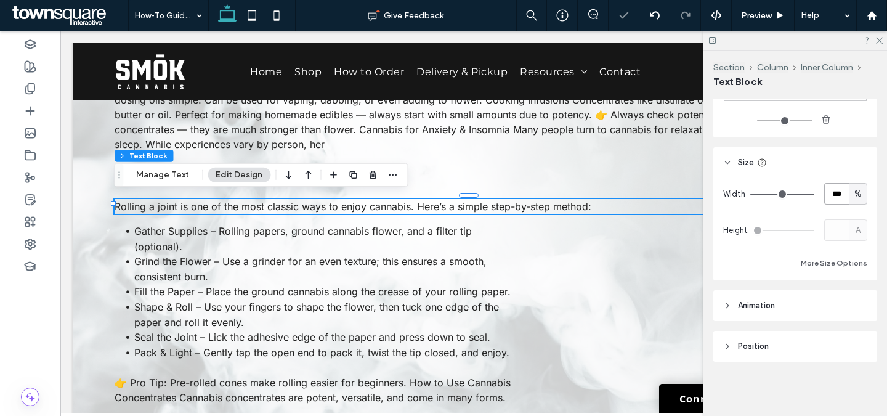
click at [835, 195] on input "***" at bounding box center [836, 194] width 25 height 22
click at [572, 244] on div "Here are the most common ways to use them: Dabbing Use a dab rig with a heated …" at bounding box center [474, 214] width 718 height 399
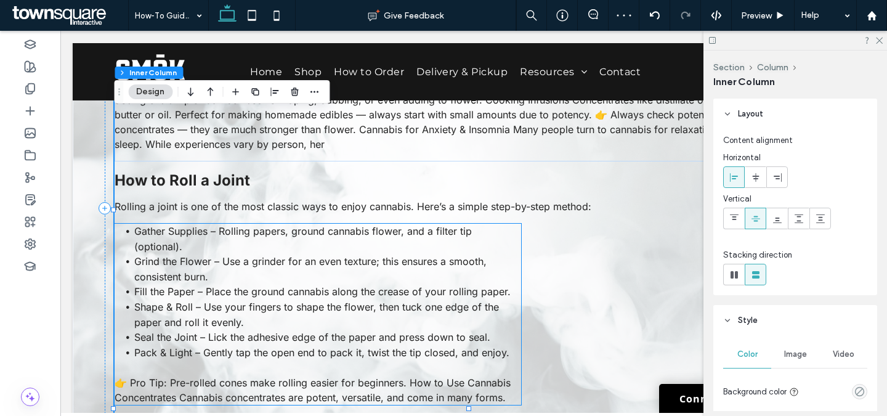
click at [470, 245] on li "Gather Supplies – Rolling papers, ground cannabis flower, and a filter tip (opt…" at bounding box center [327, 239] width 387 height 30
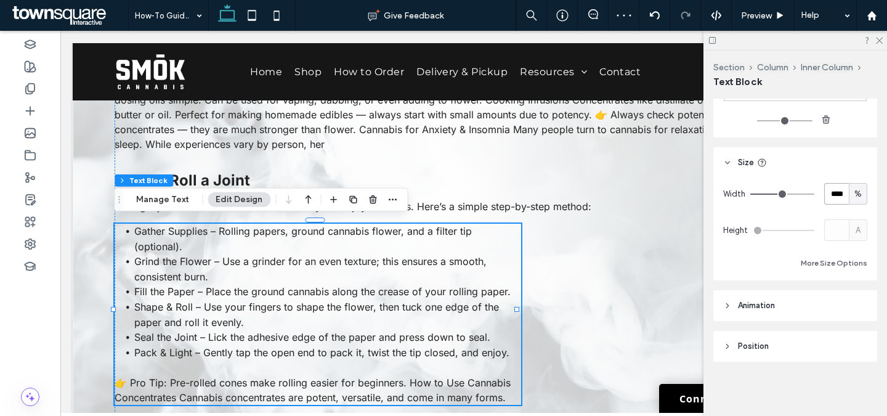
click at [824, 196] on input "****" at bounding box center [836, 194] width 25 height 22
paste input "number-input"
type input "***"
click at [812, 206] on div "Width *** % Height A More Size Options" at bounding box center [795, 226] width 144 height 87
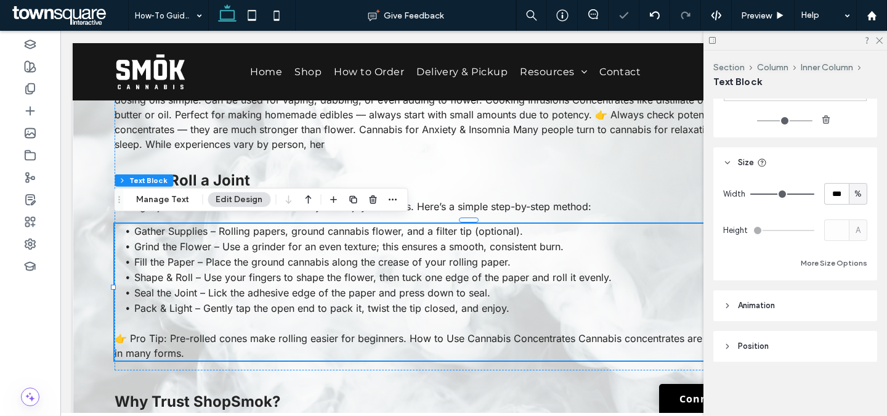
click at [883, 41] on div at bounding box center [795, 40] width 184 height 19
click at [881, 41] on icon at bounding box center [879, 40] width 8 height 8
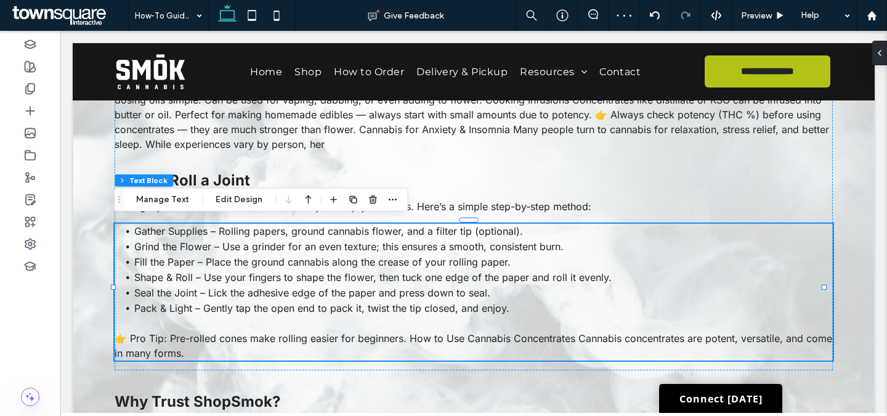
drag, startPoint x: 843, startPoint y: 164, endPoint x: 835, endPoint y: 164, distance: 7.4
click at [843, 164] on div "Dabbing Use a dab rig with a heated nail or banger. Apply a small amount of con…" at bounding box center [474, 202] width 802 height 788
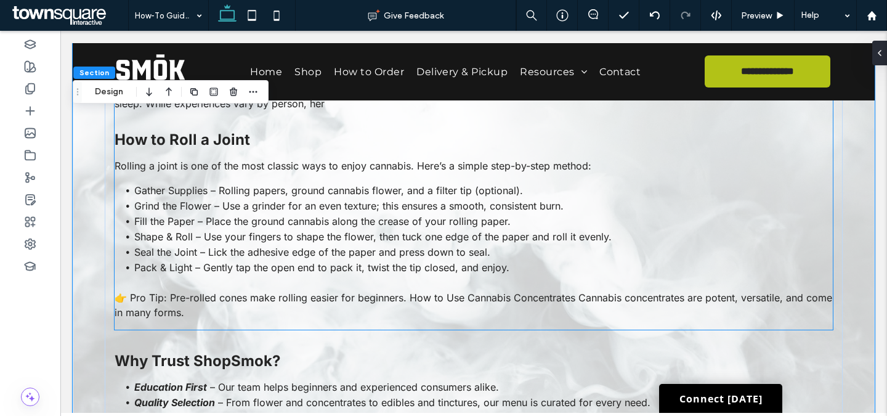
scroll to position [821, 0]
